Goal: Task Accomplishment & Management: Manage account settings

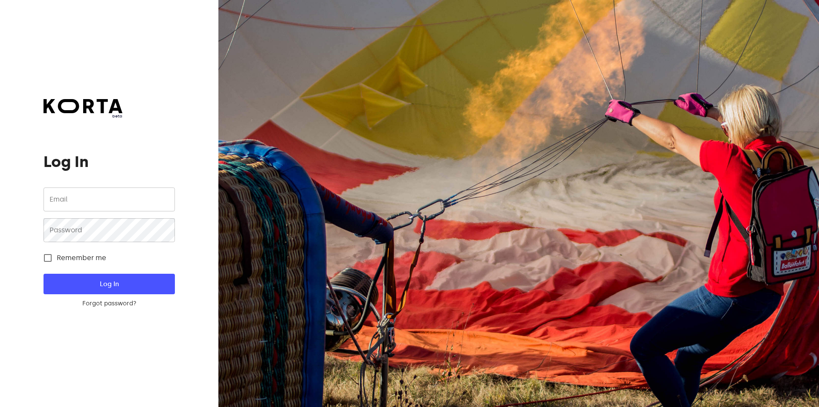
click at [120, 198] on input "email" at bounding box center [109, 199] width 131 height 24
type input "[EMAIL_ADDRESS][DOMAIN_NAME]"
click at [44, 274] on button "Log In" at bounding box center [109, 284] width 131 height 20
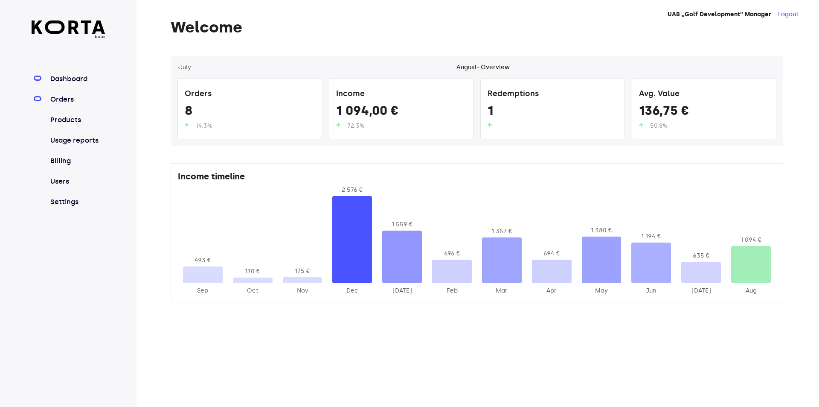
click at [55, 97] on link "Orders" at bounding box center [77, 99] width 57 height 10
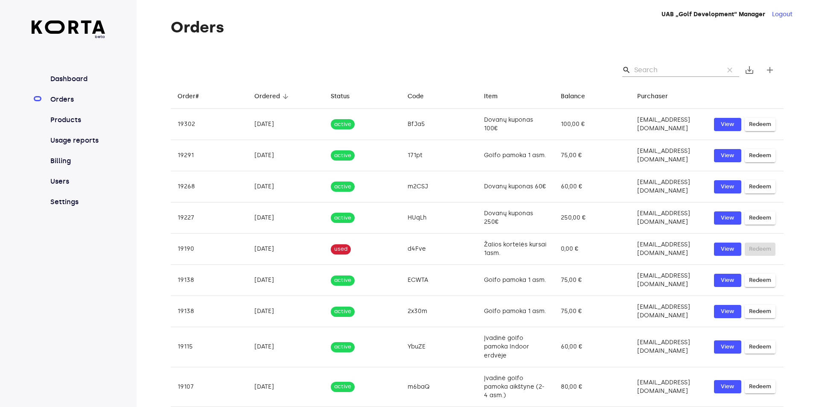
click at [656, 69] on input "Search" at bounding box center [675, 70] width 83 height 14
paste input "qjnO9"
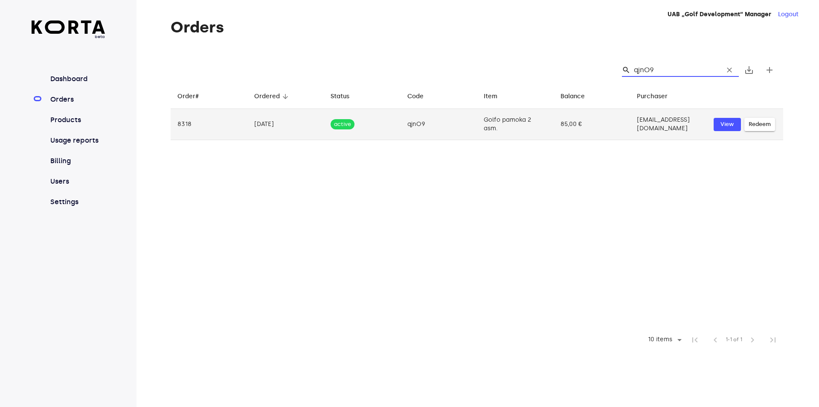
type input "qjnO9"
click at [516, 117] on td "Golfo pamoka 2 asm." at bounding box center [515, 124] width 77 height 31
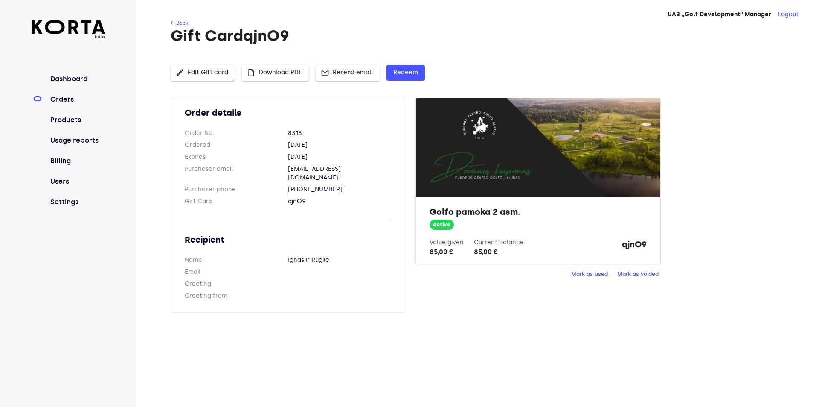
click at [599, 273] on span "Mark as used" at bounding box center [589, 274] width 37 height 10
